Goal: Task Accomplishment & Management: Use online tool/utility

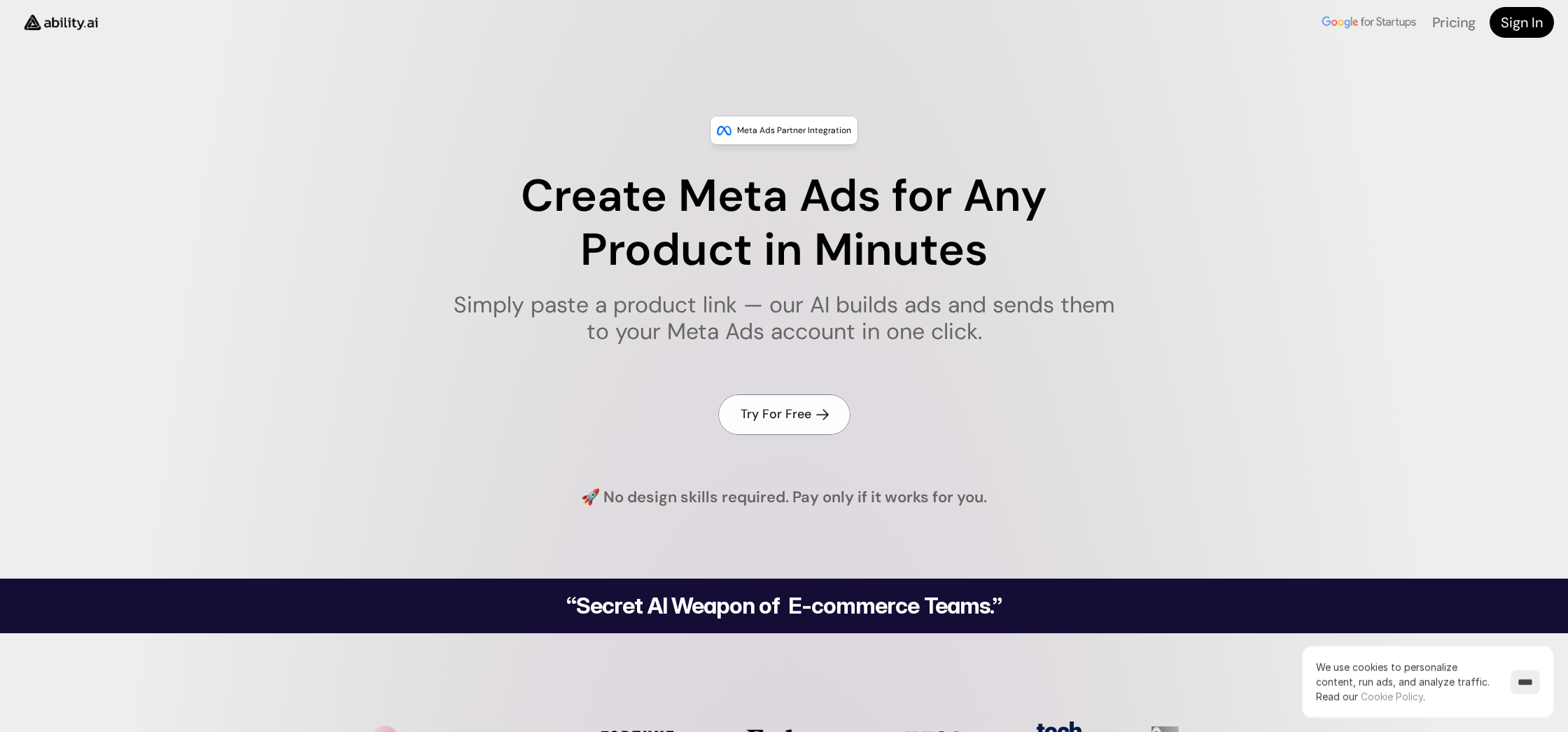
click at [762, 415] on h4 "Try For Free" at bounding box center [776, 414] width 71 height 17
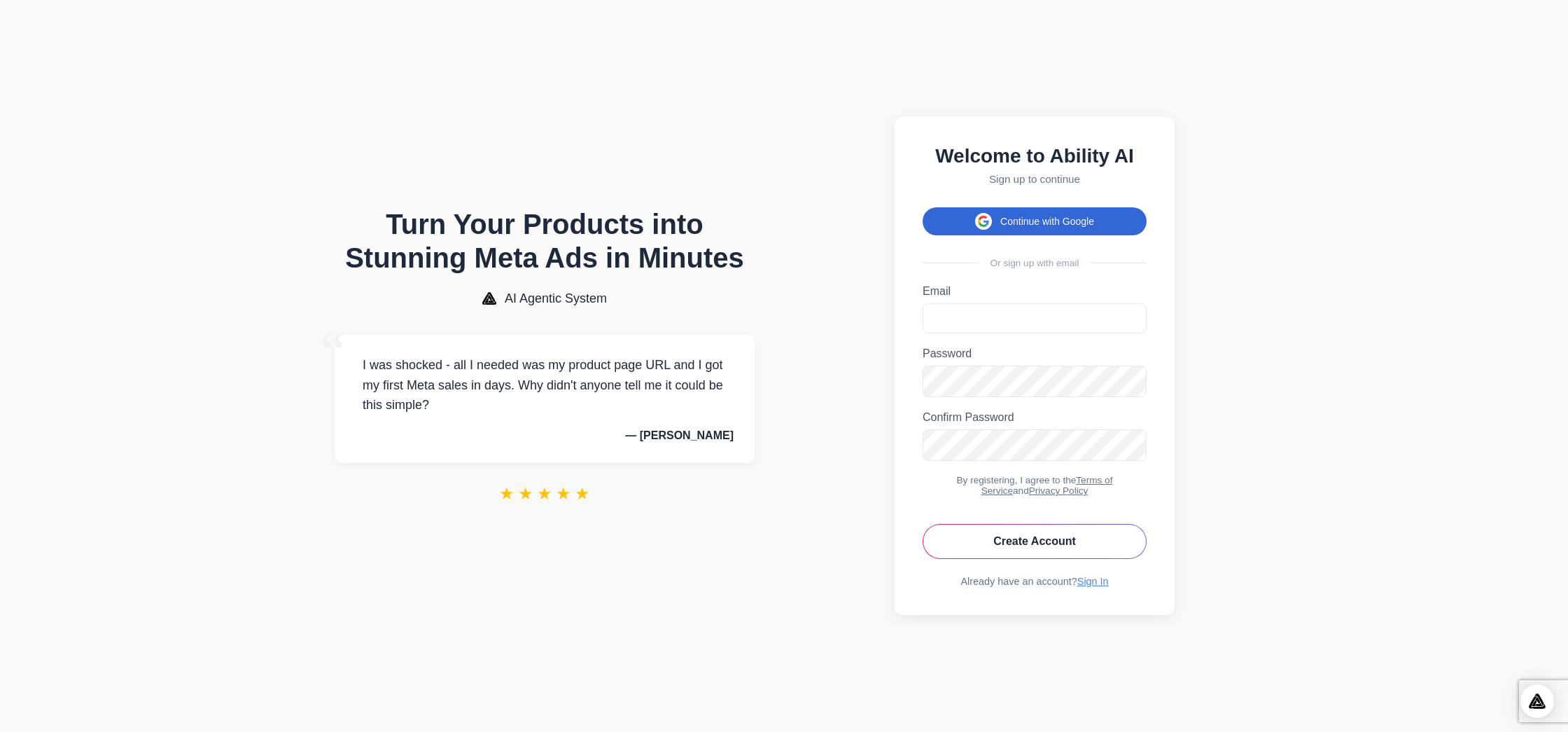
click at [973, 224] on button "Continue with Google" at bounding box center [1034, 221] width 224 height 28
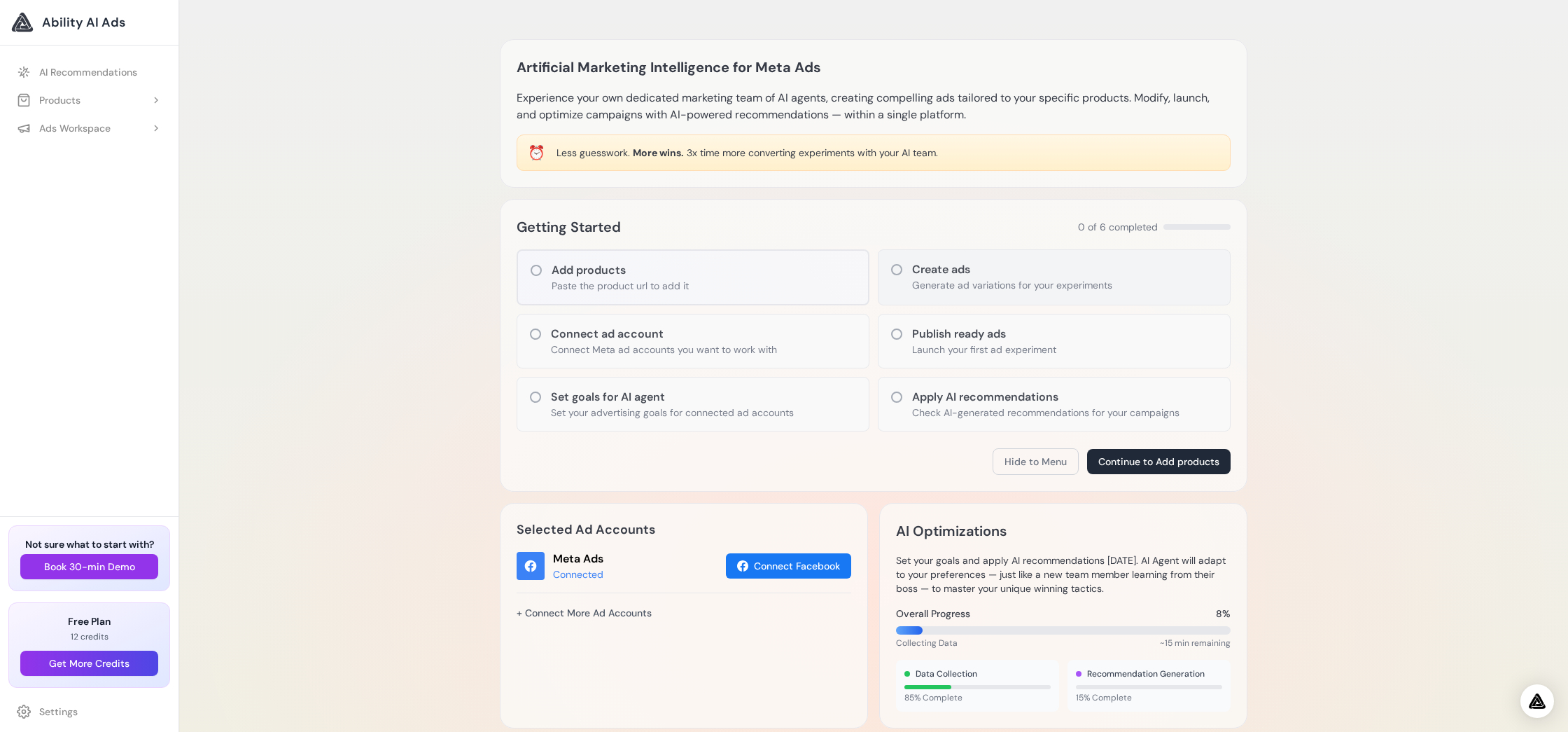
click at [900, 269] on icon at bounding box center [896, 269] width 14 height 14
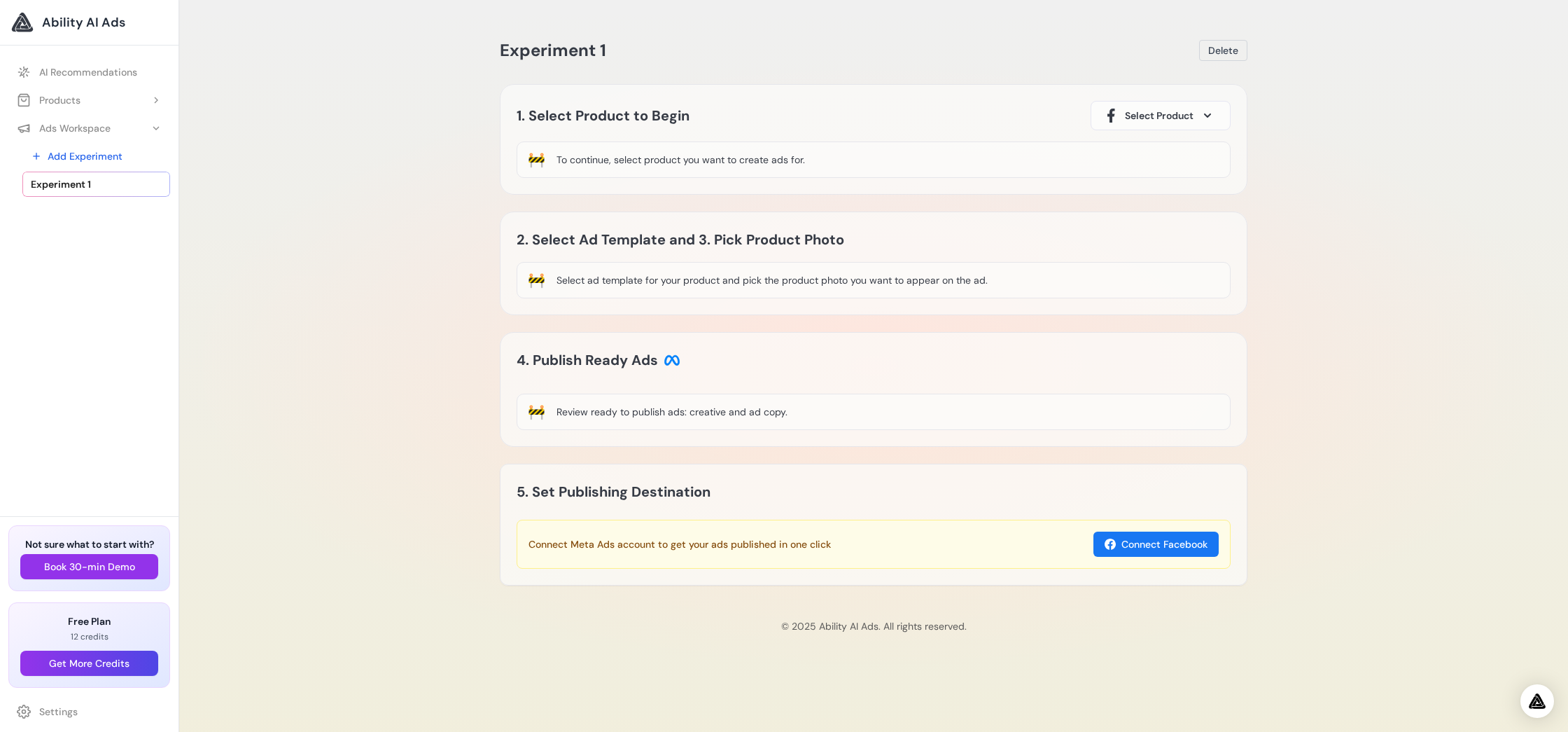
click at [708, 165] on div "To continue, select product you want to create ads for." at bounding box center [681, 159] width 248 height 14
click at [1209, 115] on icon at bounding box center [1207, 116] width 5 height 3
click at [1198, 115] on button "Select Product" at bounding box center [1160, 115] width 140 height 29
click at [1208, 114] on icon at bounding box center [1207, 116] width 7 height 4
click at [1207, 114] on icon at bounding box center [1207, 116] width 7 height 4
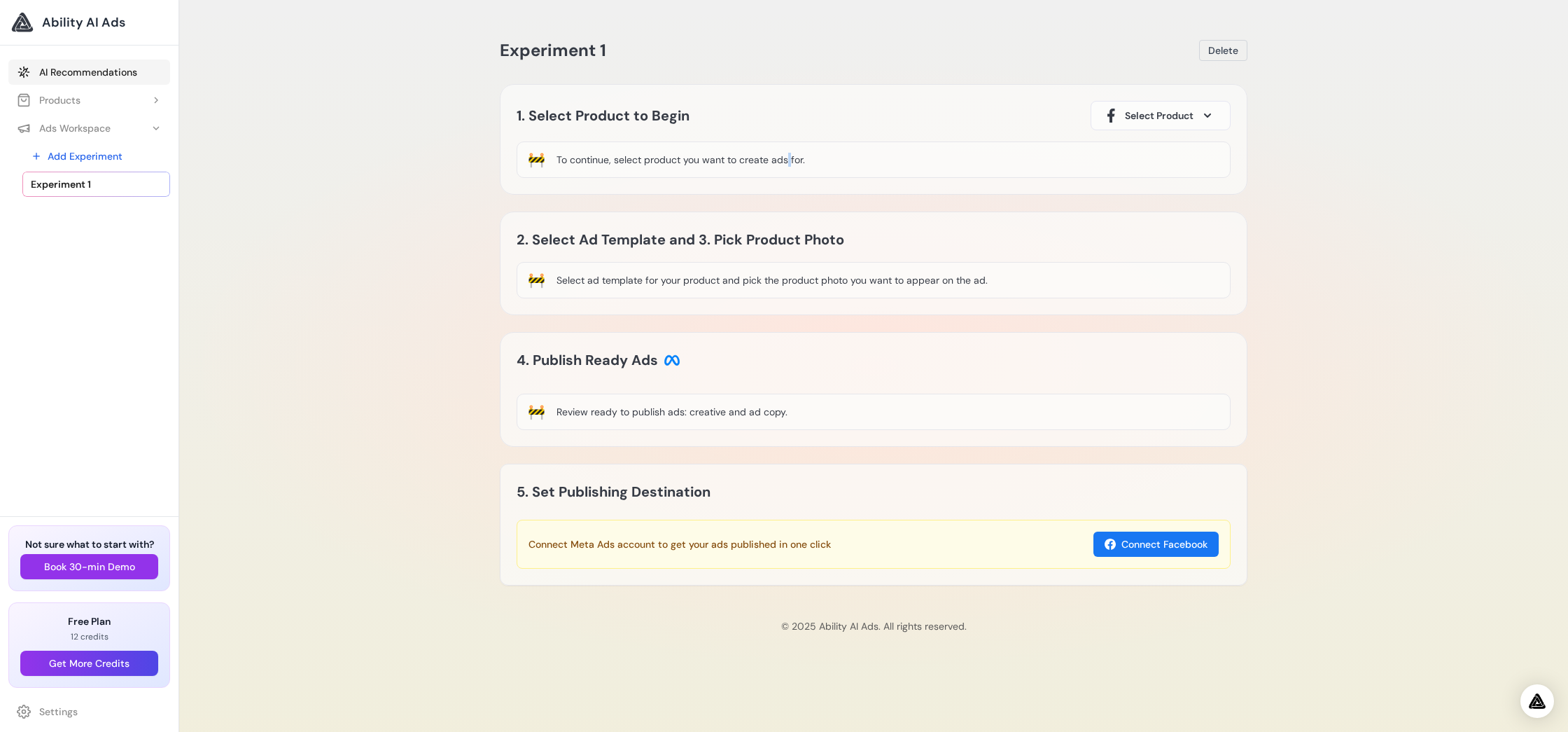
click at [65, 76] on link "AI Recommendations" at bounding box center [89, 73] width 162 height 25
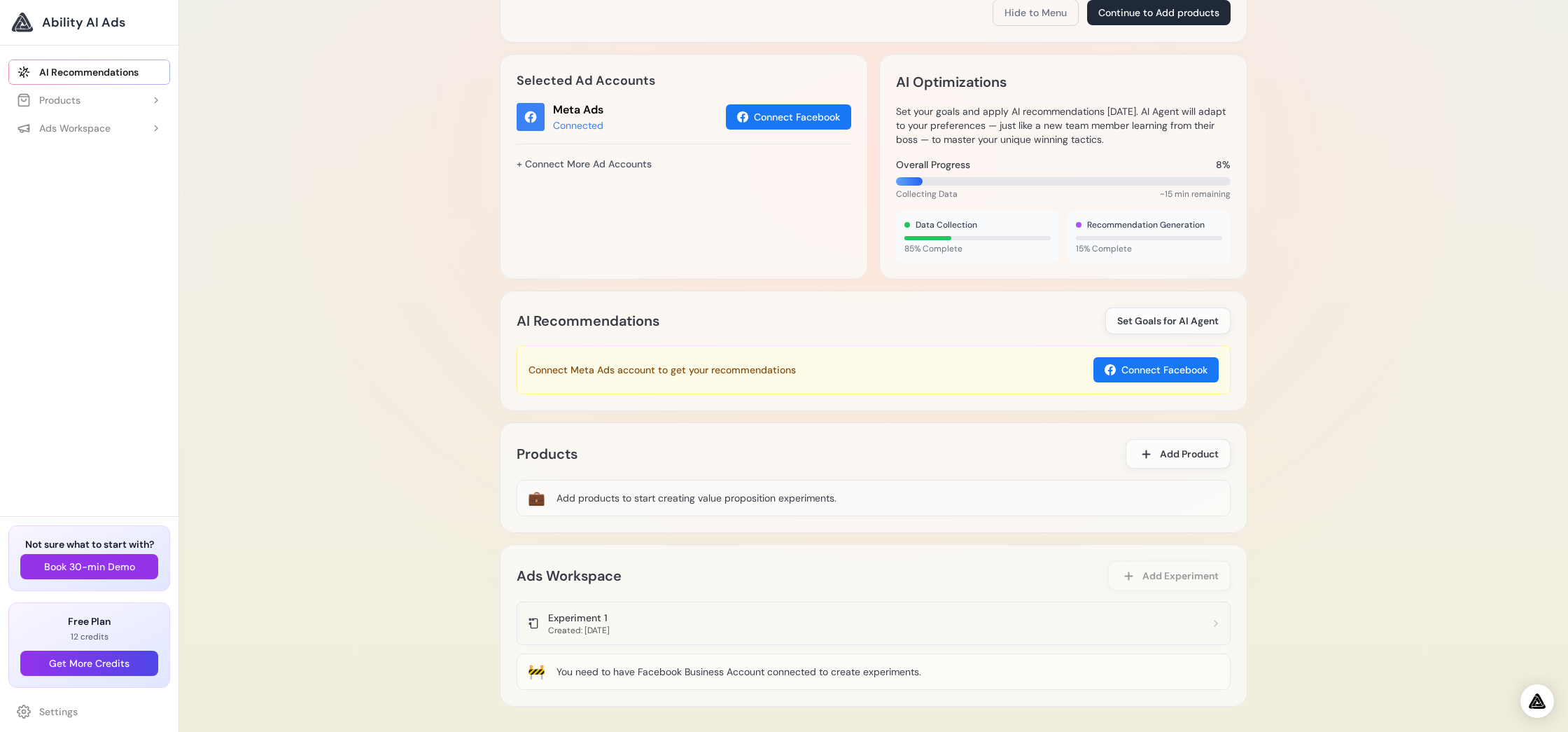
scroll to position [494, 0]
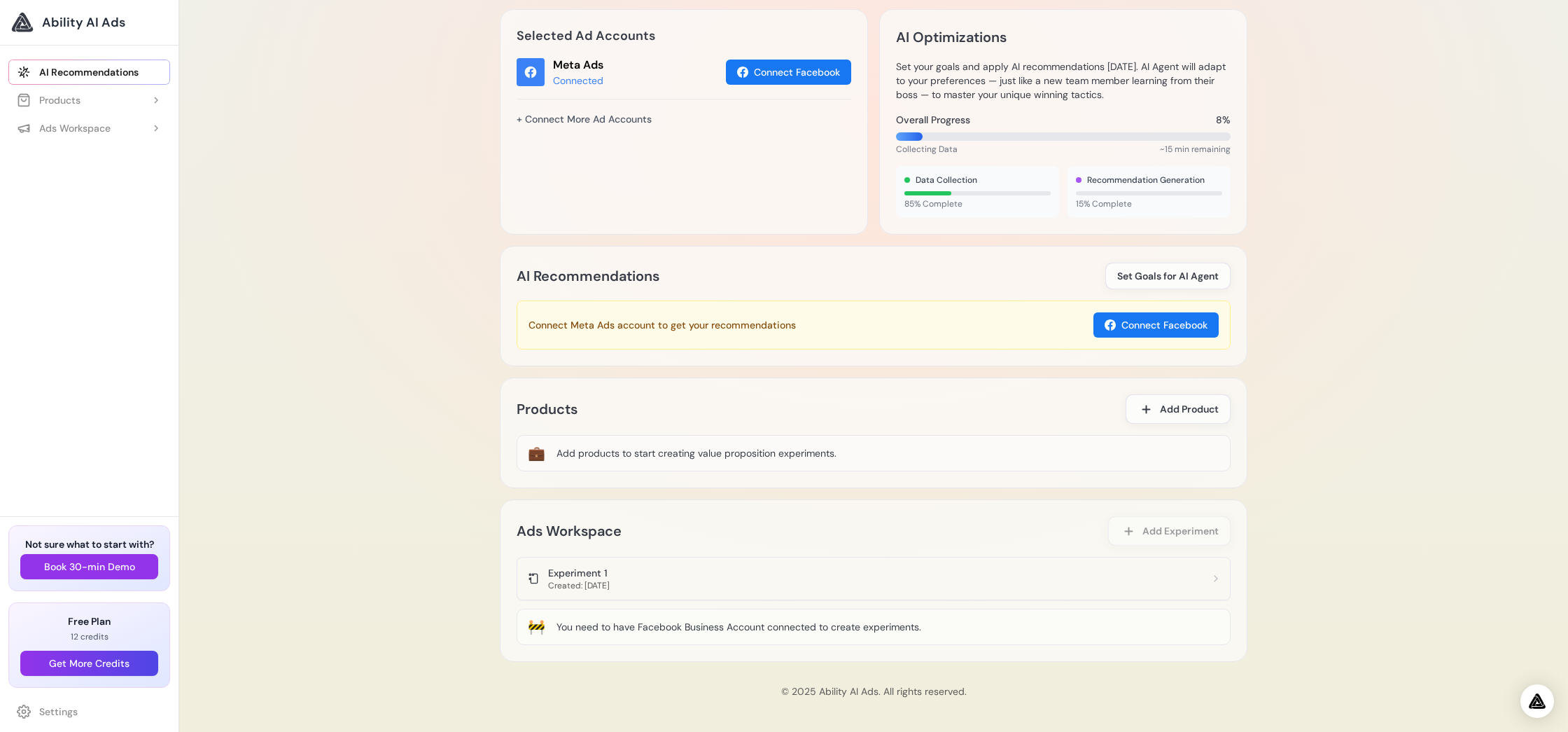
click at [587, 568] on div "Experiment 1" at bounding box center [579, 573] width 61 height 14
